Goal: Task Accomplishment & Management: Manage account settings

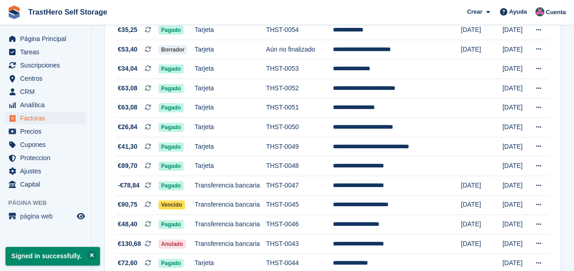
scroll to position [154, 0]
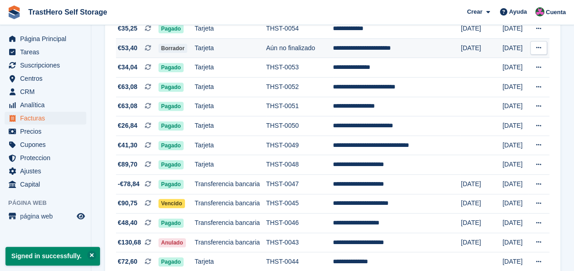
click at [540, 46] on icon at bounding box center [539, 48] width 5 height 6
click at [484, 87] on p "Ver suscripción" at bounding box center [504, 86] width 80 height 12
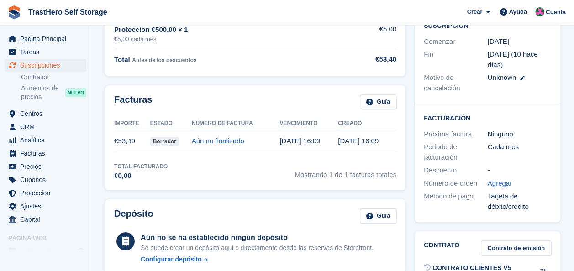
scroll to position [166, 0]
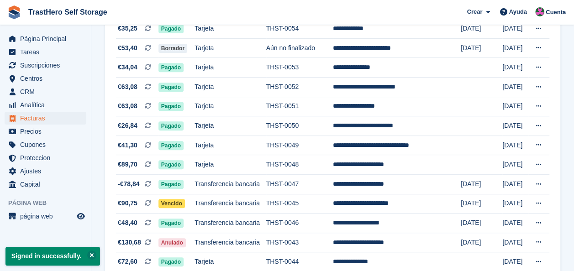
scroll to position [217, 0]
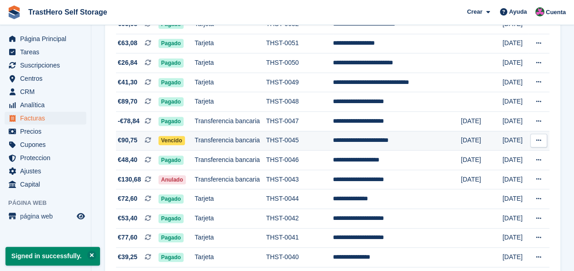
click at [280, 139] on td "THST-0045" at bounding box center [299, 141] width 67 height 20
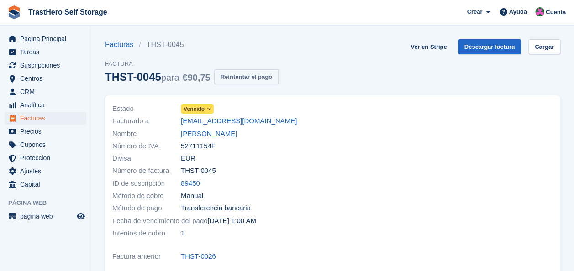
click at [245, 81] on button "Reintentar el pago" at bounding box center [246, 76] width 64 height 15
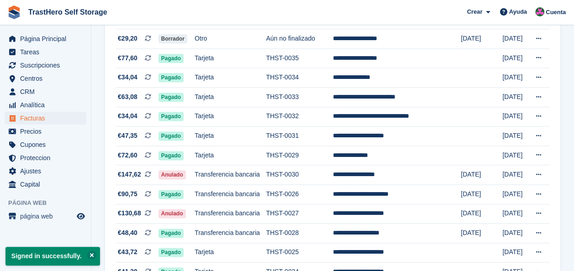
scroll to position [497, 0]
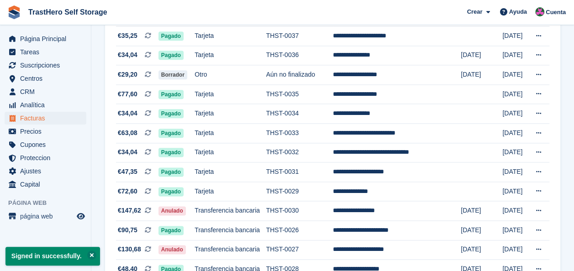
drag, startPoint x: 572, startPoint y: 152, endPoint x: 577, endPoint y: 133, distance: 19.4
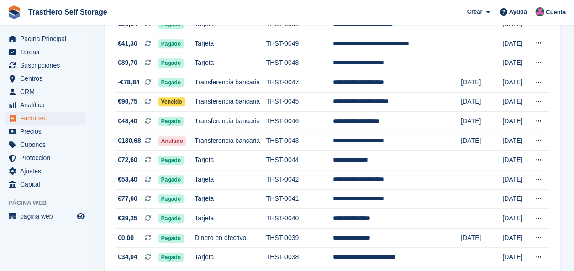
scroll to position [254, 0]
